Goal: Task Accomplishment & Management: Manage account settings

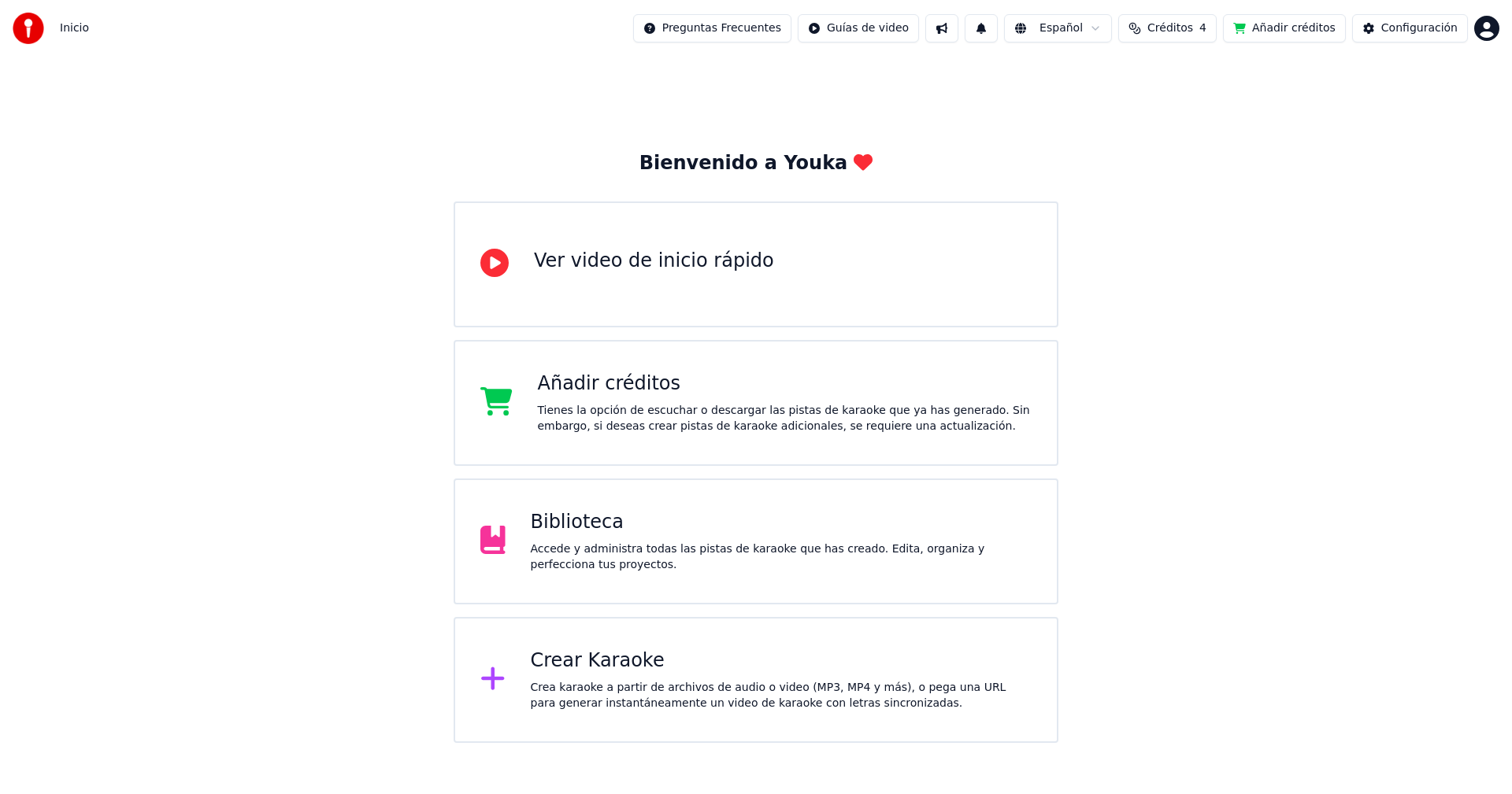
click at [665, 665] on div "Crear Karaoke" at bounding box center [781, 661] width 501 height 25
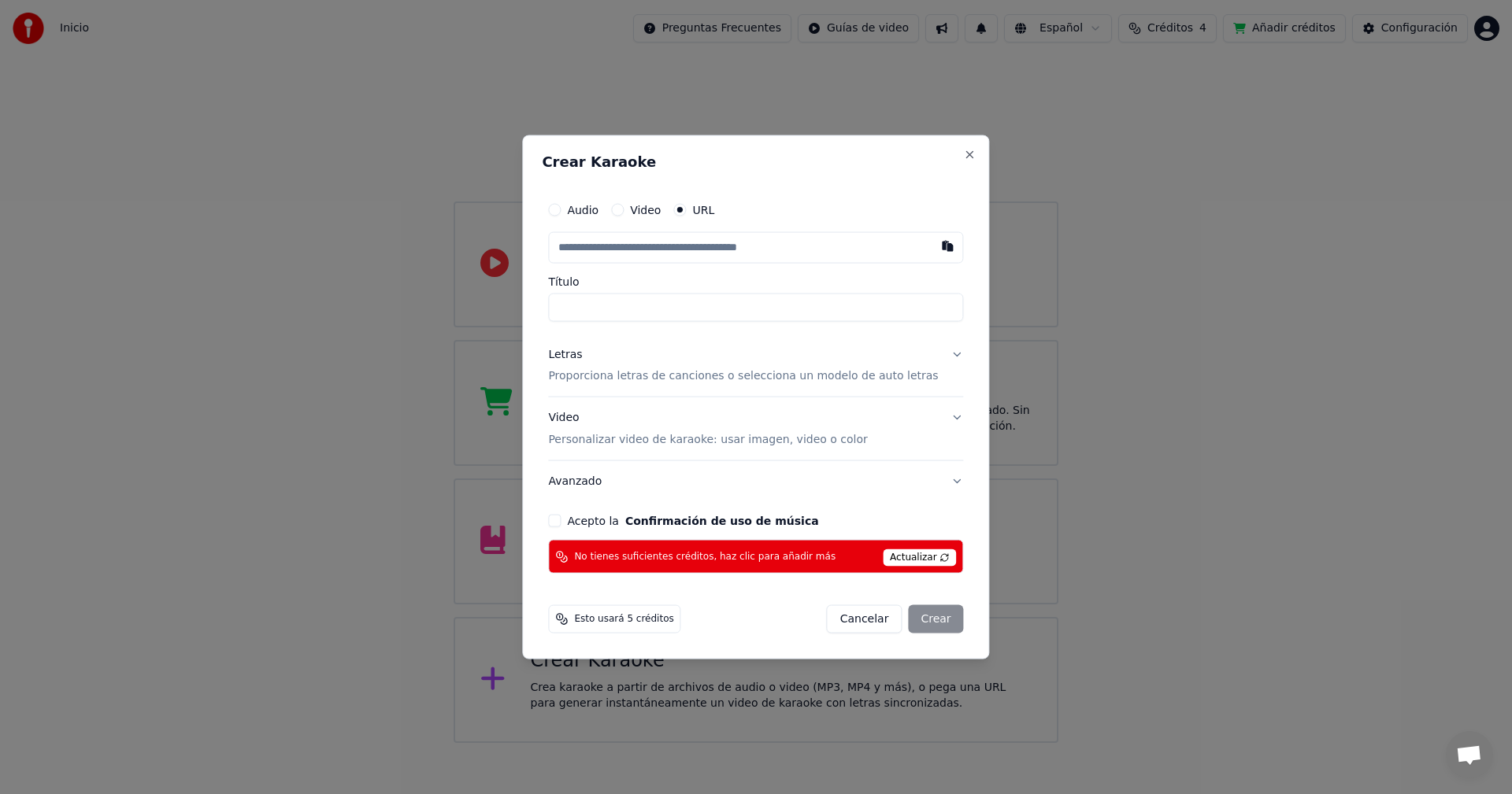
click at [842, 617] on button "Cancelar" at bounding box center [864, 619] width 76 height 28
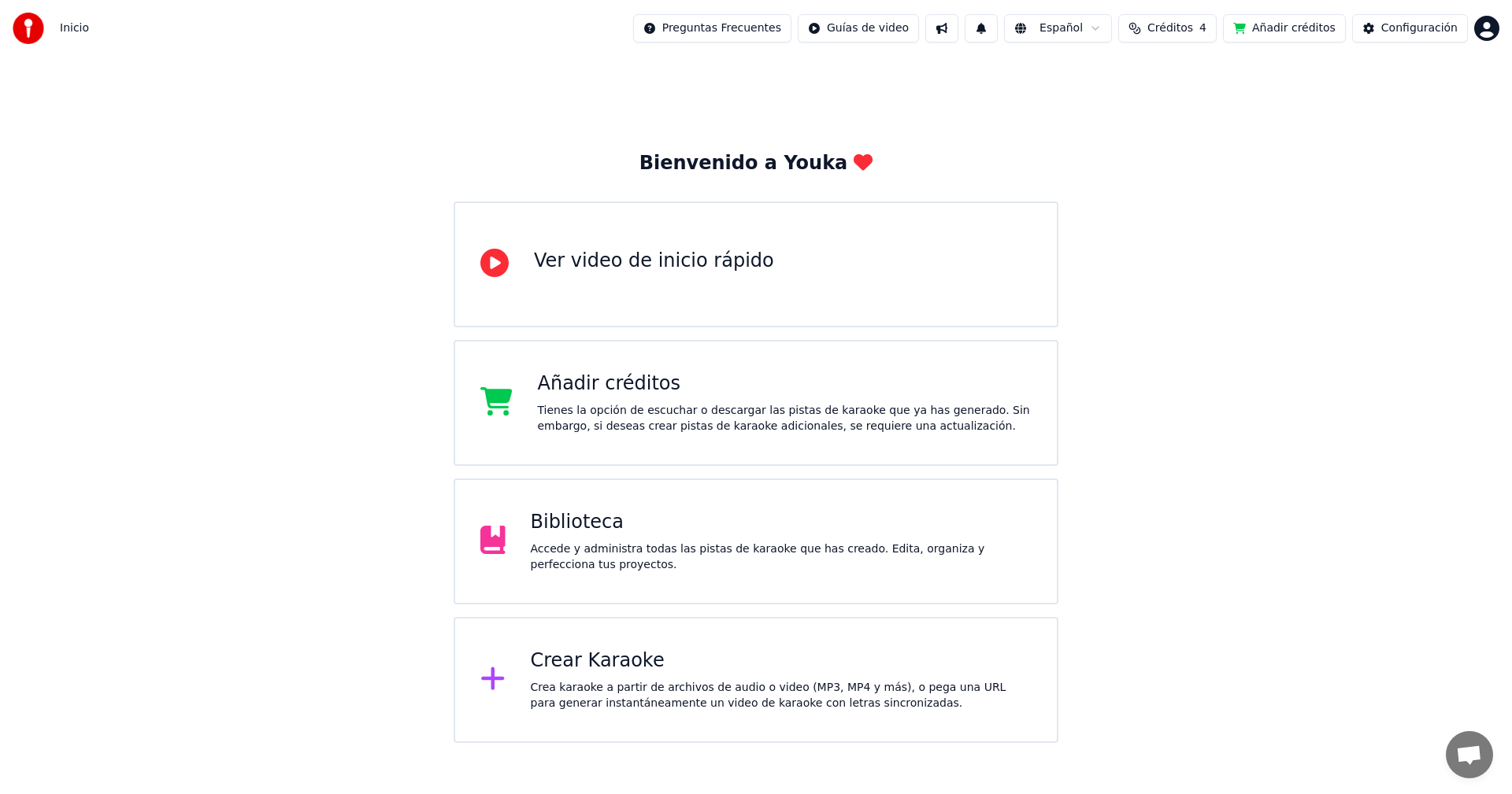
click at [1193, 28] on span "Créditos" at bounding box center [1170, 28] width 46 height 15
click at [1184, 141] on button "Actualizar" at bounding box center [1182, 146] width 94 height 28
click at [1114, 75] on th "Recargar" at bounding box center [1099, 75] width 62 height 32
click at [1109, 107] on td "15" at bounding box center [1099, 104] width 62 height 28
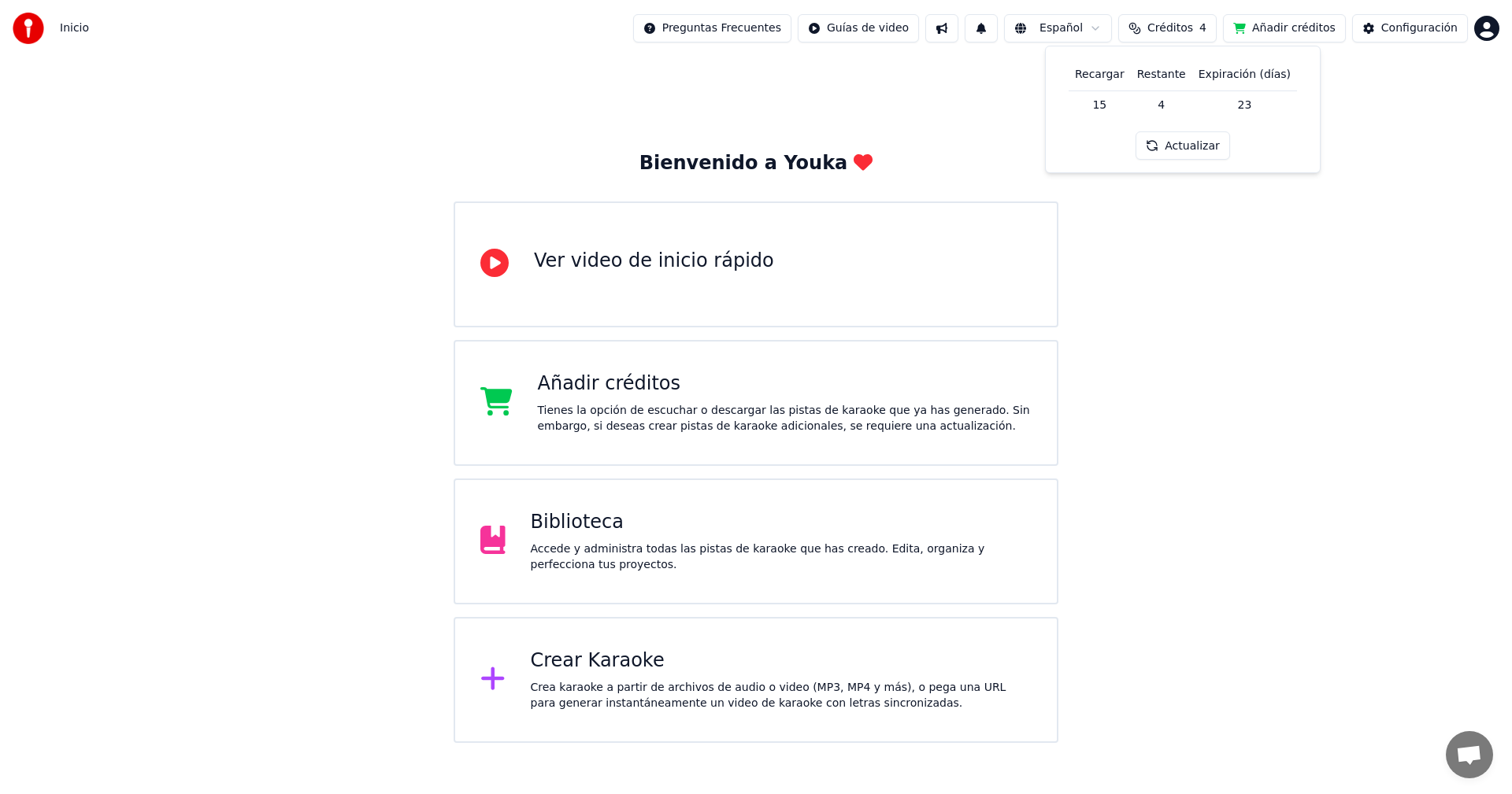
click at [1109, 107] on td "15" at bounding box center [1099, 104] width 62 height 28
click at [1163, 102] on td "4" at bounding box center [1160, 104] width 61 height 28
click at [1229, 103] on td "23" at bounding box center [1244, 104] width 105 height 28
click at [1236, 103] on td "23" at bounding box center [1244, 104] width 105 height 28
click at [1235, 70] on th "Expiración (días)" at bounding box center [1244, 75] width 105 height 32
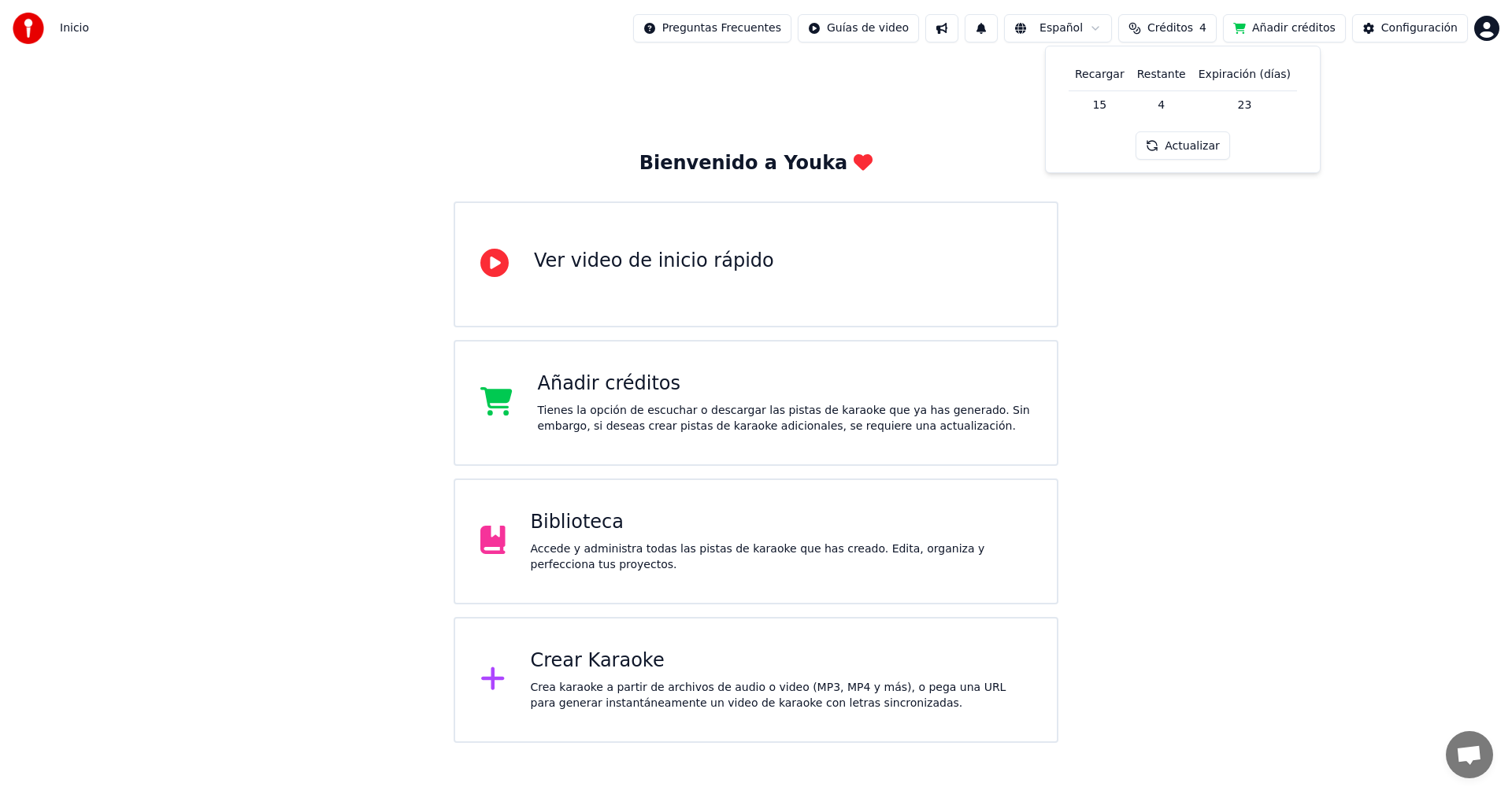
click at [1249, 111] on td "23" at bounding box center [1244, 104] width 105 height 28
click at [1164, 76] on th "Restante" at bounding box center [1160, 75] width 61 height 32
click at [1164, 98] on td "4" at bounding box center [1160, 104] width 61 height 28
click at [1177, 139] on button "Actualizar" at bounding box center [1182, 146] width 94 height 28
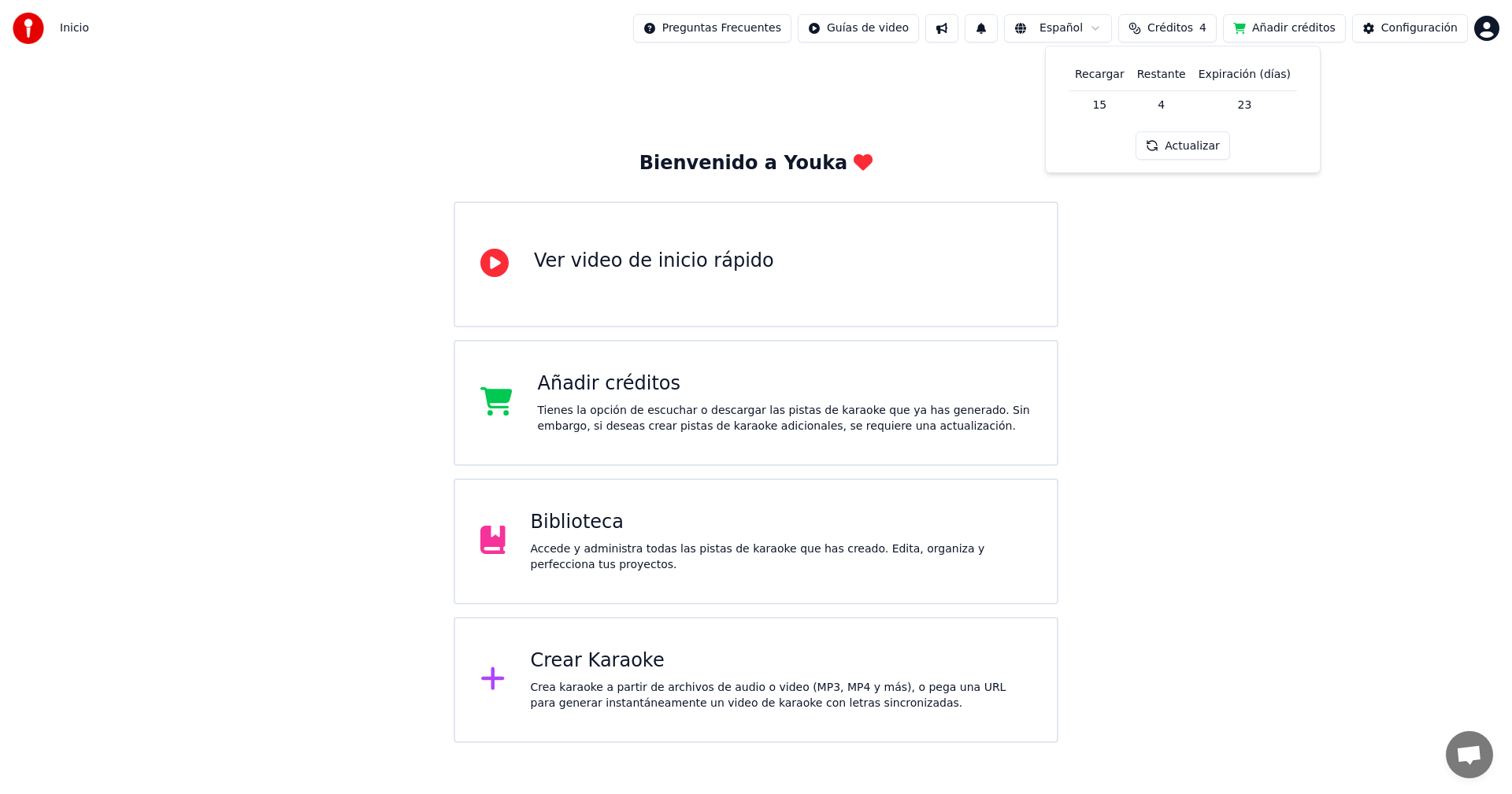
click at [1281, 25] on button "Añadir créditos" at bounding box center [1284, 28] width 123 height 28
